Goal: Find specific page/section: Find specific page/section

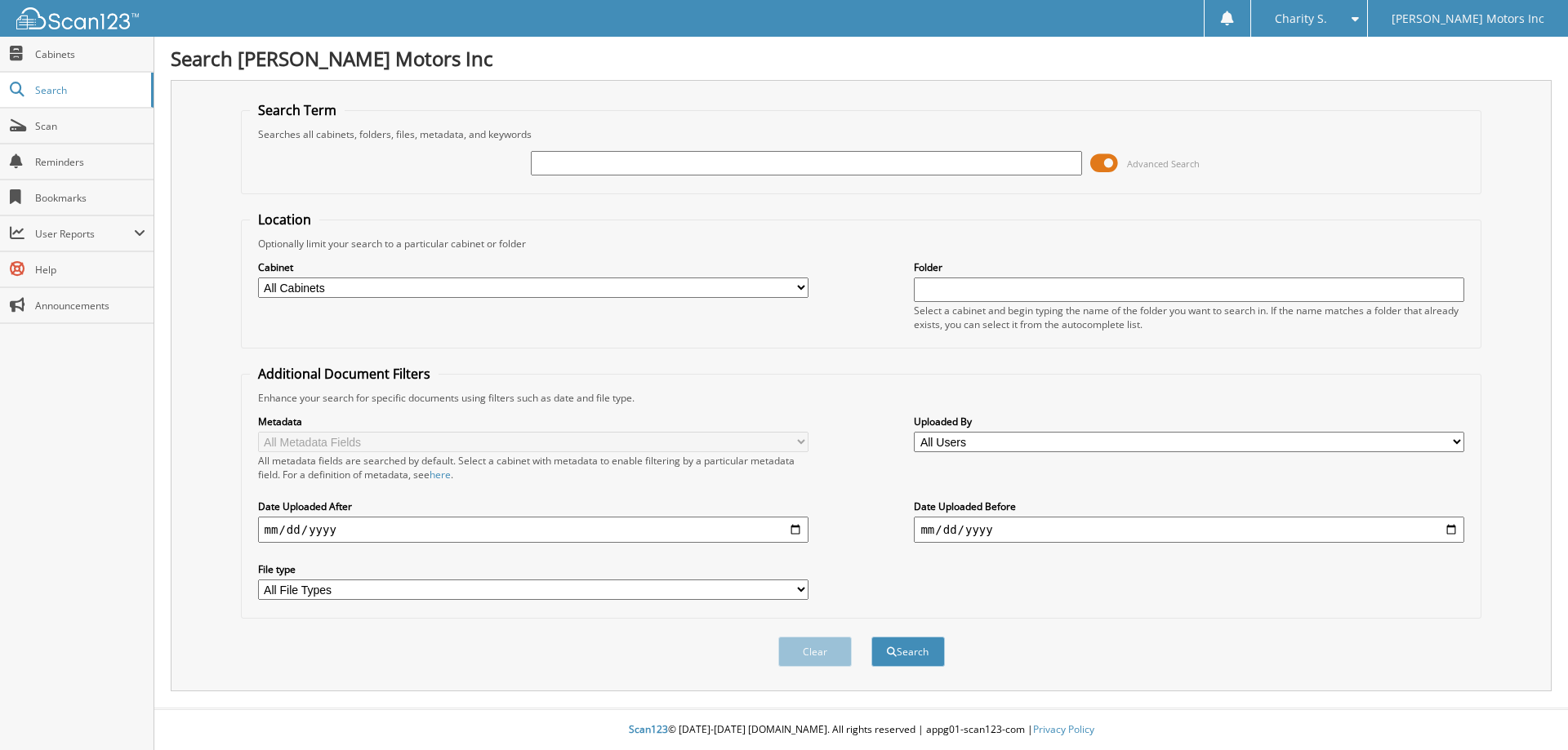
drag, startPoint x: 782, startPoint y: 165, endPoint x: 751, endPoint y: 130, distance: 46.8
click at [754, 131] on fieldset "Search Term Searches all cabinets, folders, files, metadata, and keywords Advan…" at bounding box center [861, 147] width 1241 height 93
type input "552650"
click at [871, 637] on button "Search" at bounding box center [907, 651] width 73 height 30
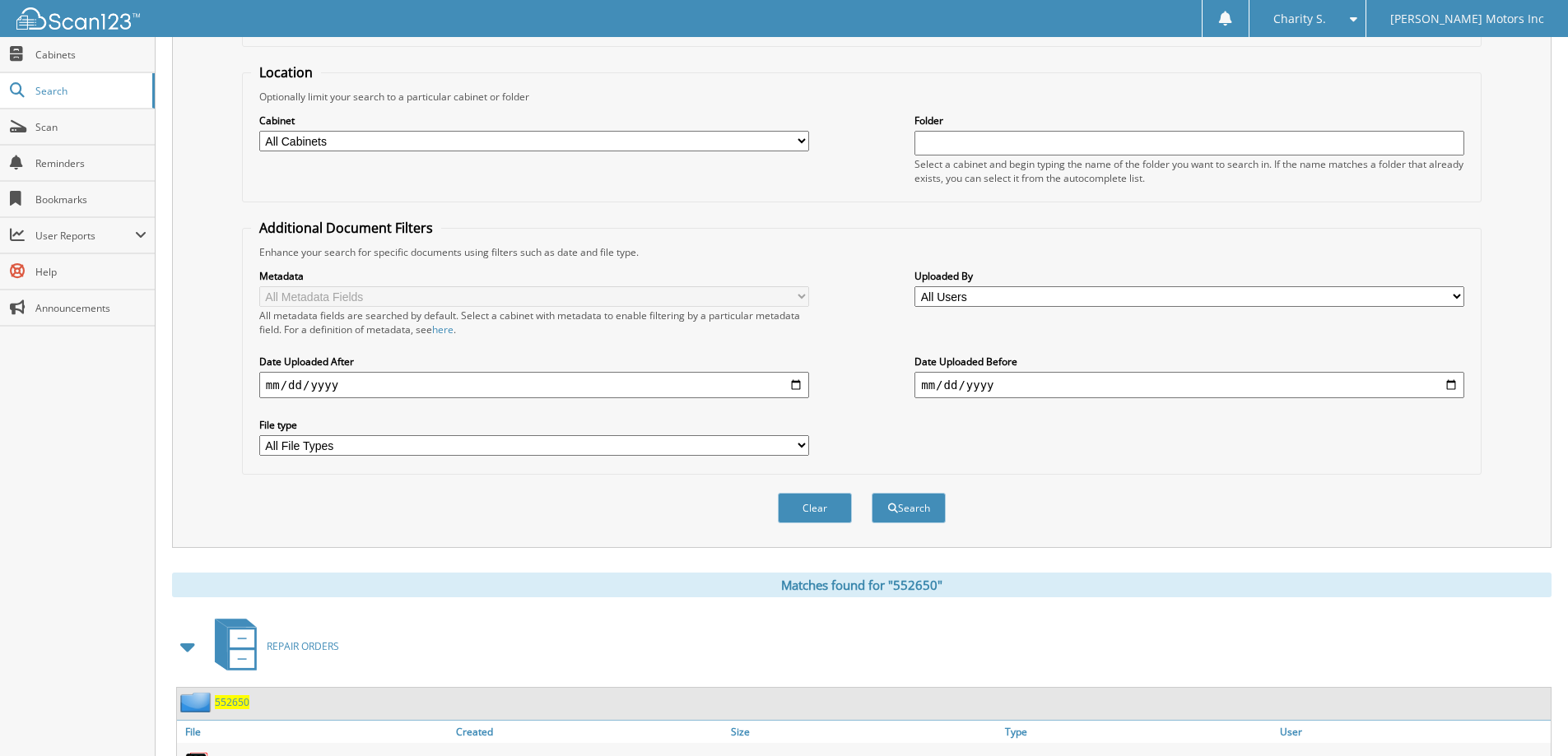
scroll to position [228, 0]
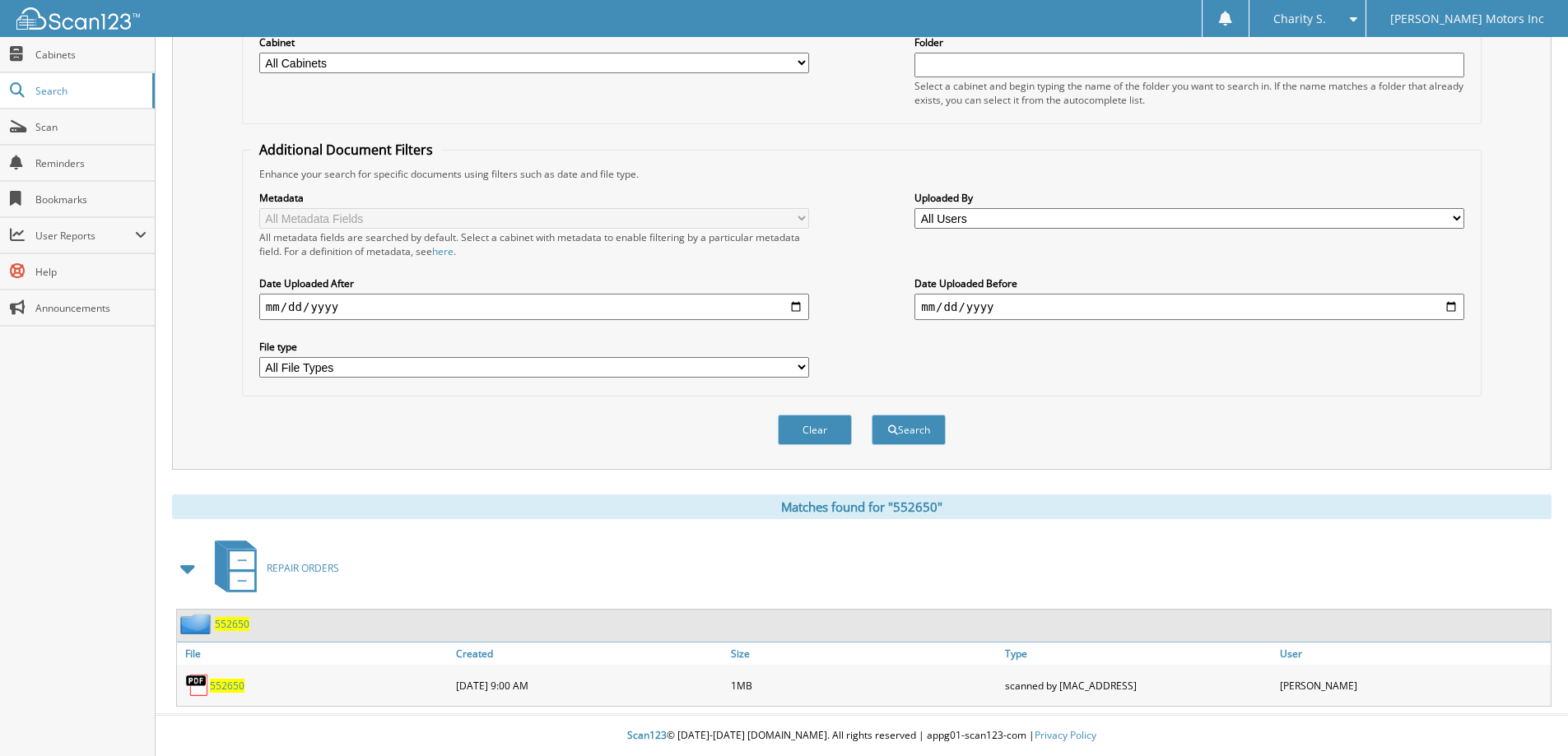
click at [233, 691] on span "552650" at bounding box center [227, 686] width 35 height 14
